Goal: Find contact information: Find contact information

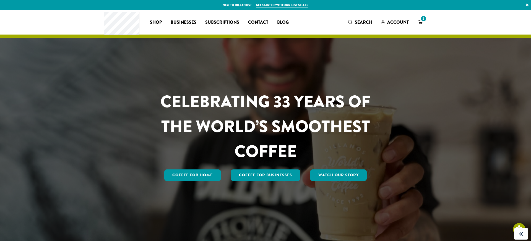
click at [528, 6] on link "×" at bounding box center [527, 5] width 7 height 10
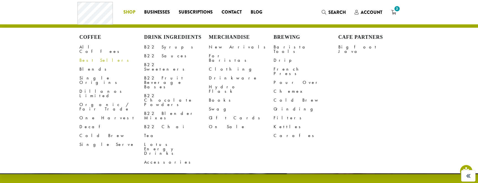
click at [127, 9] on span "Shop" at bounding box center [129, 12] width 12 height 7
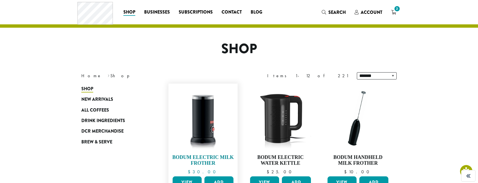
click at [217, 128] on img at bounding box center [203, 118] width 64 height 64
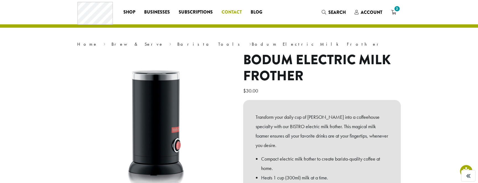
click at [236, 14] on span "Contact" at bounding box center [232, 12] width 20 height 7
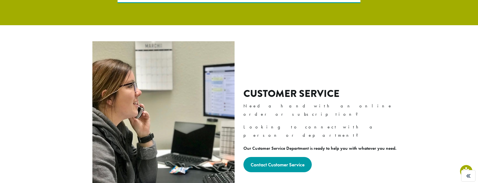
scroll to position [129, 0]
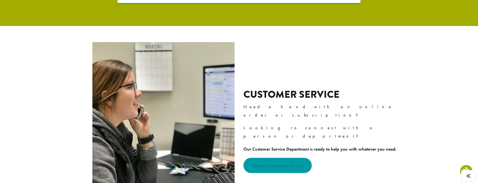
click at [292, 158] on link "Contact Customer Service" at bounding box center [277, 165] width 68 height 15
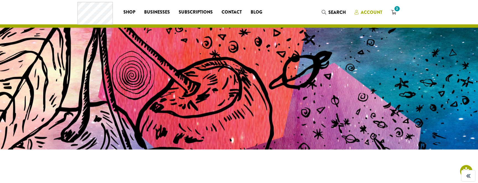
click at [381, 12] on span "Account" at bounding box center [372, 12] width 22 height 6
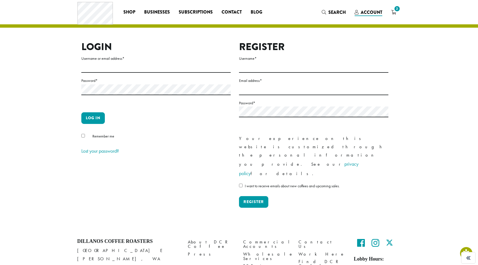
scroll to position [10, 0]
